Goal: Find specific page/section: Find specific page/section

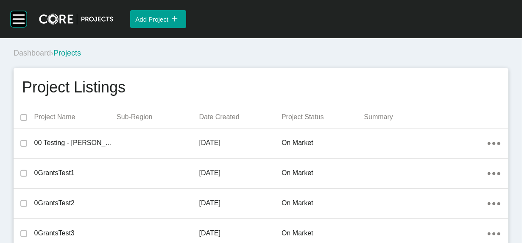
scroll to position [9060, 0]
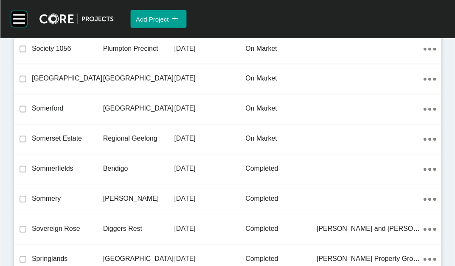
scroll to position [16141, 0]
